Goal: Entertainment & Leisure: Consume media (video, audio)

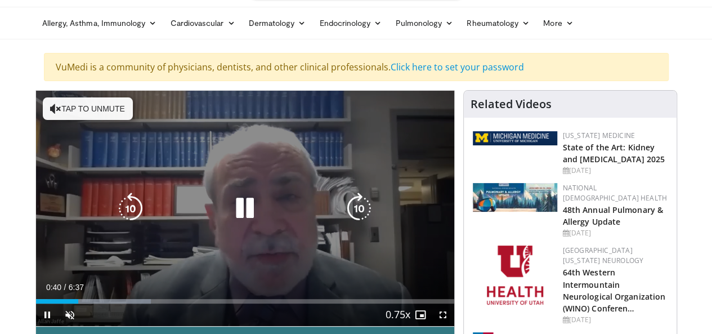
scroll to position [169, 0]
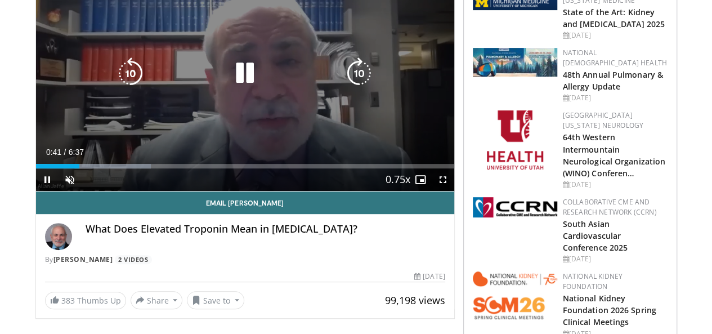
click at [233, 86] on icon "Video Player" at bounding box center [244, 72] width 31 height 31
